Goal: Task Accomplishment & Management: Use online tool/utility

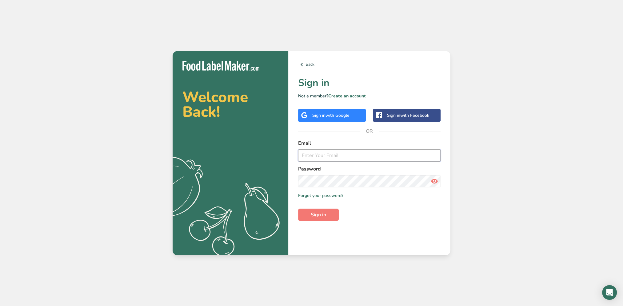
click at [330, 150] on input "email" at bounding box center [369, 155] width 142 height 12
type input "[PERSON_NAME][EMAIL_ADDRESS][DOMAIN_NAME]"
click at [308, 213] on button "Sign in" at bounding box center [318, 215] width 41 height 12
click at [290, 185] on div "Back Sign in Not a member? Create an account Sign in with Google Sign in with F…" at bounding box center [369, 153] width 162 height 205
click at [298, 209] on button "Sign in" at bounding box center [318, 215] width 41 height 12
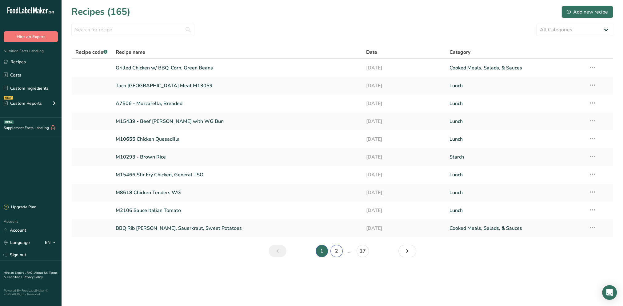
click at [337, 254] on link "2" at bounding box center [336, 251] width 12 height 12
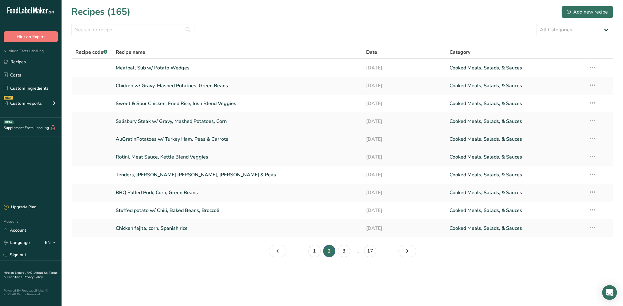
click at [173, 139] on link "AuGratinPotatoes w/ Turkey Ham, Peas & Carrots" at bounding box center [237, 139] width 243 height 13
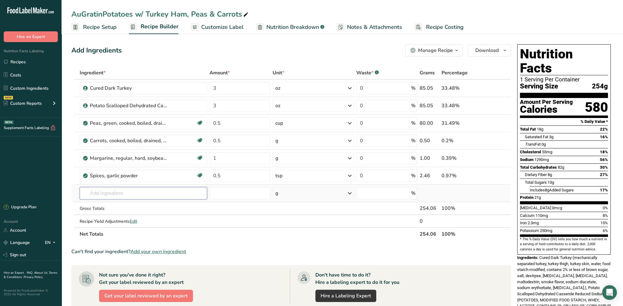
click at [143, 187] on input "text" at bounding box center [143, 193] width 127 height 12
type input "spice onion"
click at [152, 209] on link "2026 Spices, onion powder" at bounding box center [143, 206] width 127 height 10
type input "Spices, onion powder"
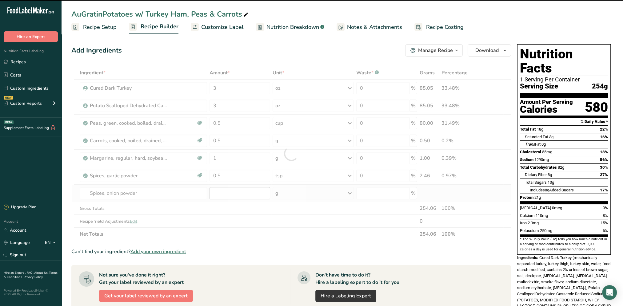
type input "0"
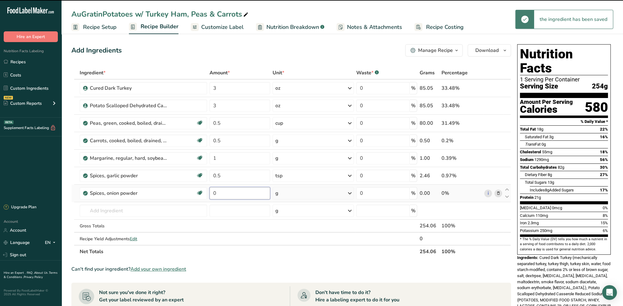
click at [235, 193] on input "0" at bounding box center [239, 193] width 61 height 12
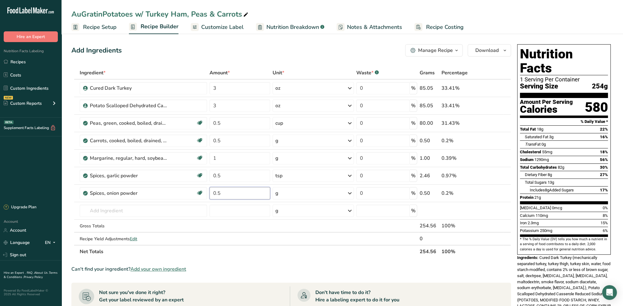
type input "0.5"
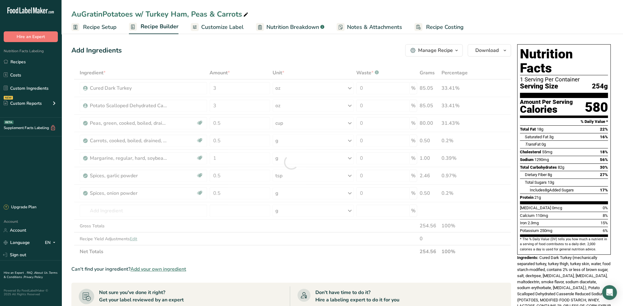
click at [362, 258] on section "Ingredient * Amount * Unit * Waste * .a-a{fill:#347362;}.b-a{fill:#fff;} Grams …" at bounding box center [291, 257] width 440 height 383
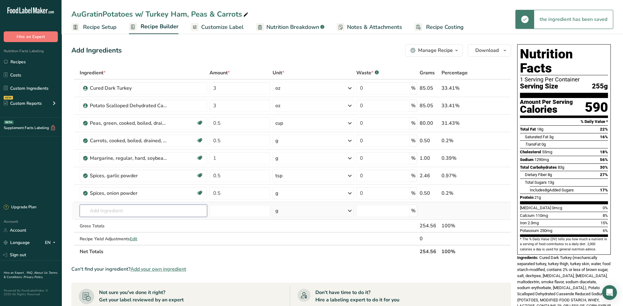
click at [125, 213] on input "text" at bounding box center [143, 211] width 127 height 12
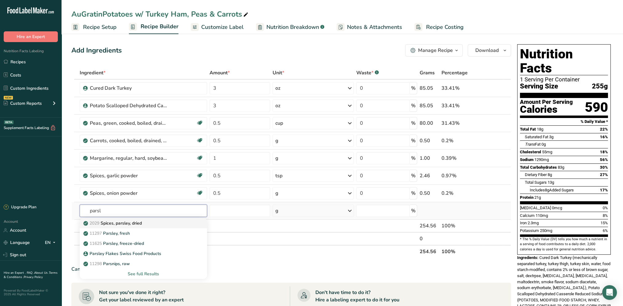
type input "parsl"
click at [164, 225] on div "2029 Spices, parsley, dried" at bounding box center [139, 223] width 108 height 6
type input "Spices, parsley, dried"
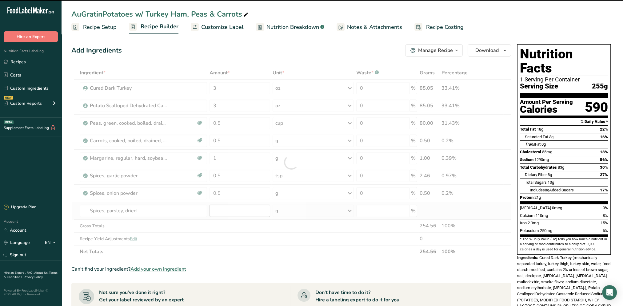
type input "0"
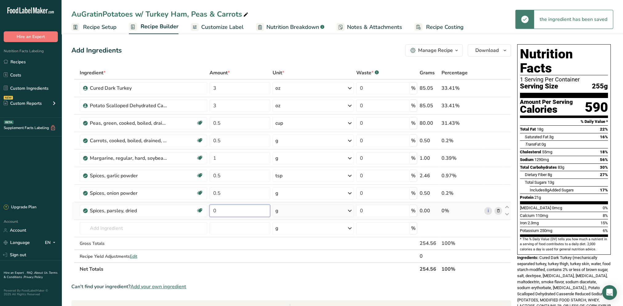
click at [240, 208] on input "0" at bounding box center [239, 211] width 61 height 12
type input "0.5"
click at [257, 47] on div "Add Ingredients Manage Recipe Delete Recipe Duplicate Recipe Scale Recipe Save …" at bounding box center [291, 50] width 440 height 12
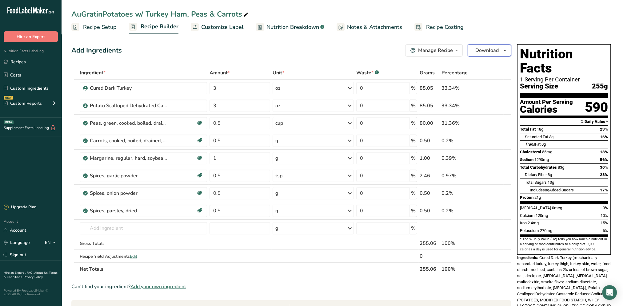
click at [500, 54] on button "Download" at bounding box center [489, 50] width 43 height 12
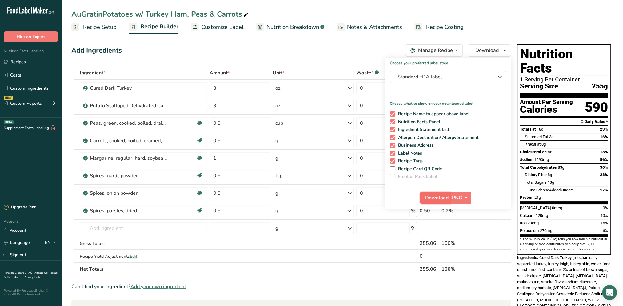
click at [438, 194] on span "Download" at bounding box center [436, 197] width 23 height 7
